Goal: Transaction & Acquisition: Obtain resource

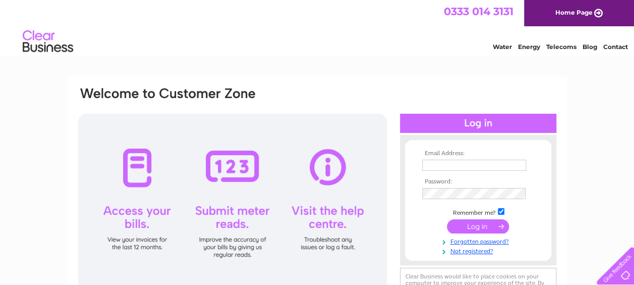
type input "castlesteads@btconnect.com"
click at [482, 226] on input "submit" at bounding box center [478, 226] width 62 height 14
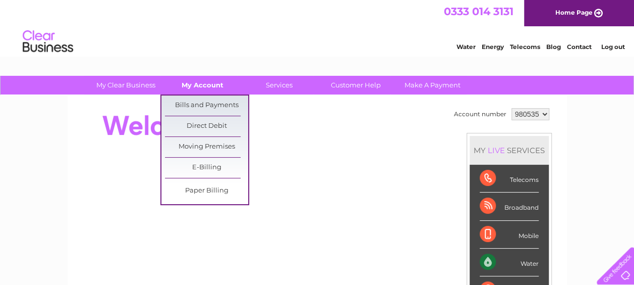
click at [196, 84] on link "My Account" at bounding box center [202, 85] width 83 height 19
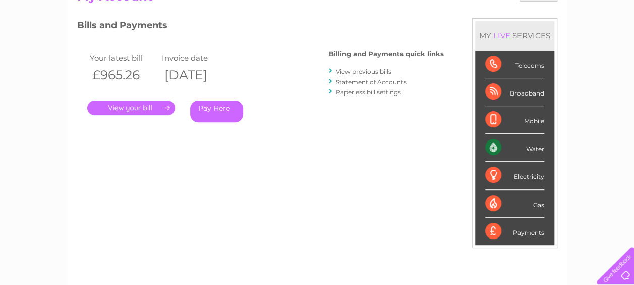
scroll to position [151, 0]
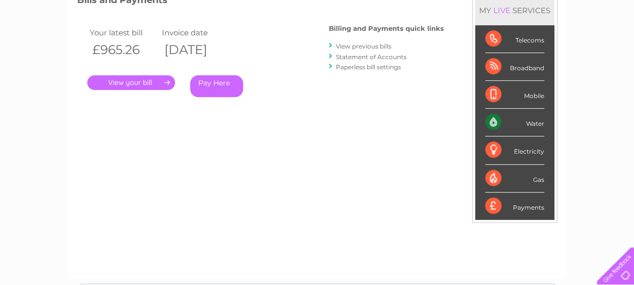
click at [505, 121] on div "Water" at bounding box center [514, 122] width 59 height 28
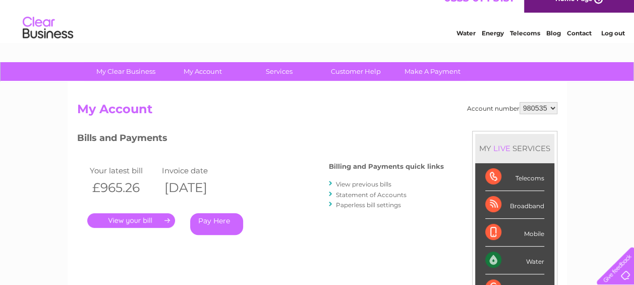
scroll to position [0, 0]
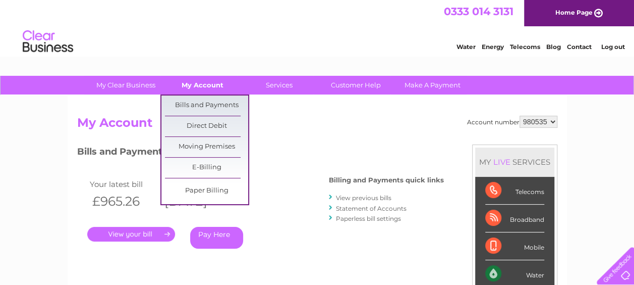
click at [199, 85] on link "My Account" at bounding box center [202, 85] width 83 height 19
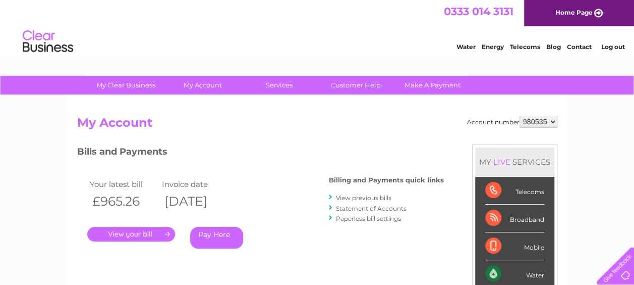
click at [162, 235] on link "." at bounding box center [131, 234] width 88 height 15
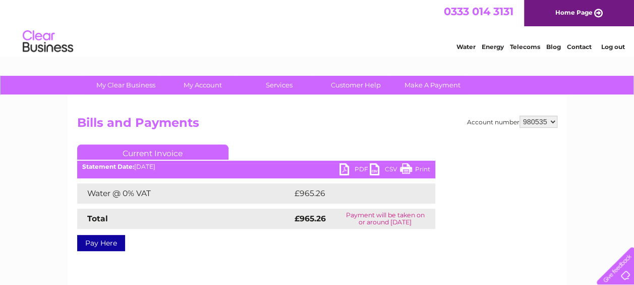
click at [345, 169] on link "PDF" at bounding box center [355, 170] width 30 height 15
